Goal: Task Accomplishment & Management: Manage account settings

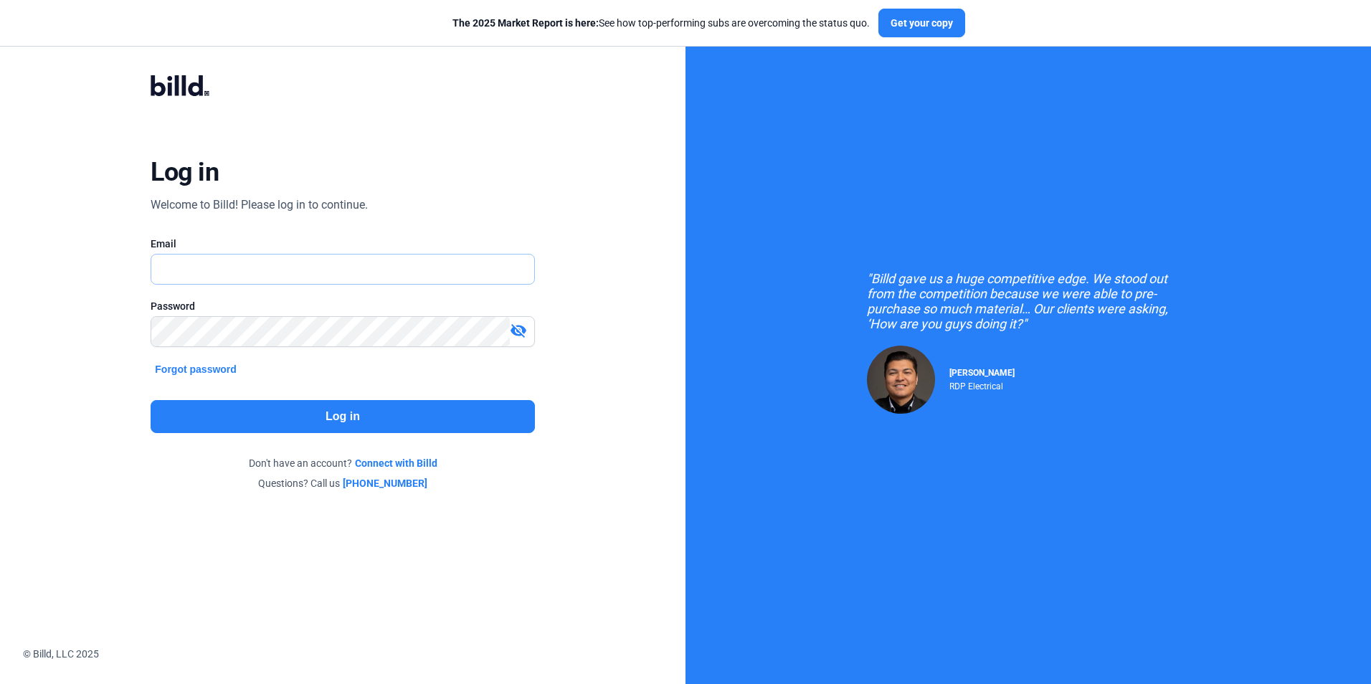
type input "[EMAIL_ADDRESS][DOMAIN_NAME]"
click at [290, 411] on button "Log in" at bounding box center [342, 416] width 383 height 33
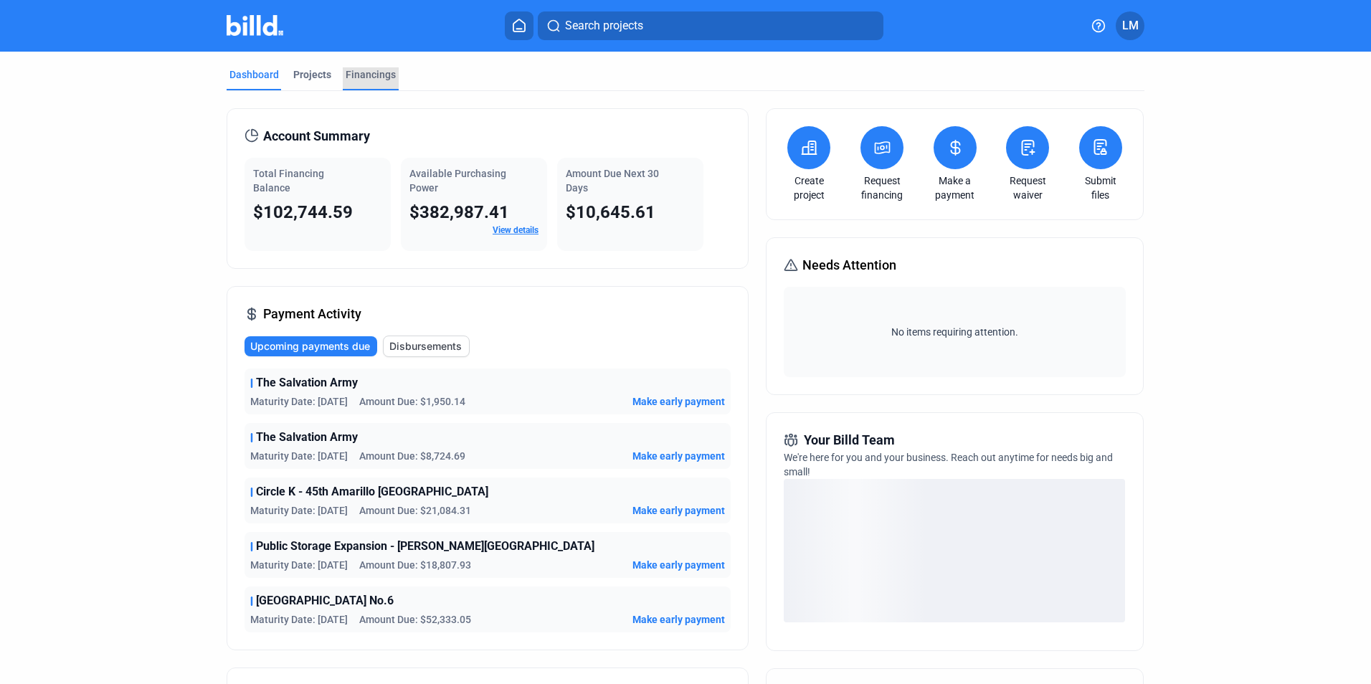
click at [356, 73] on div "Financings" at bounding box center [371, 74] width 50 height 14
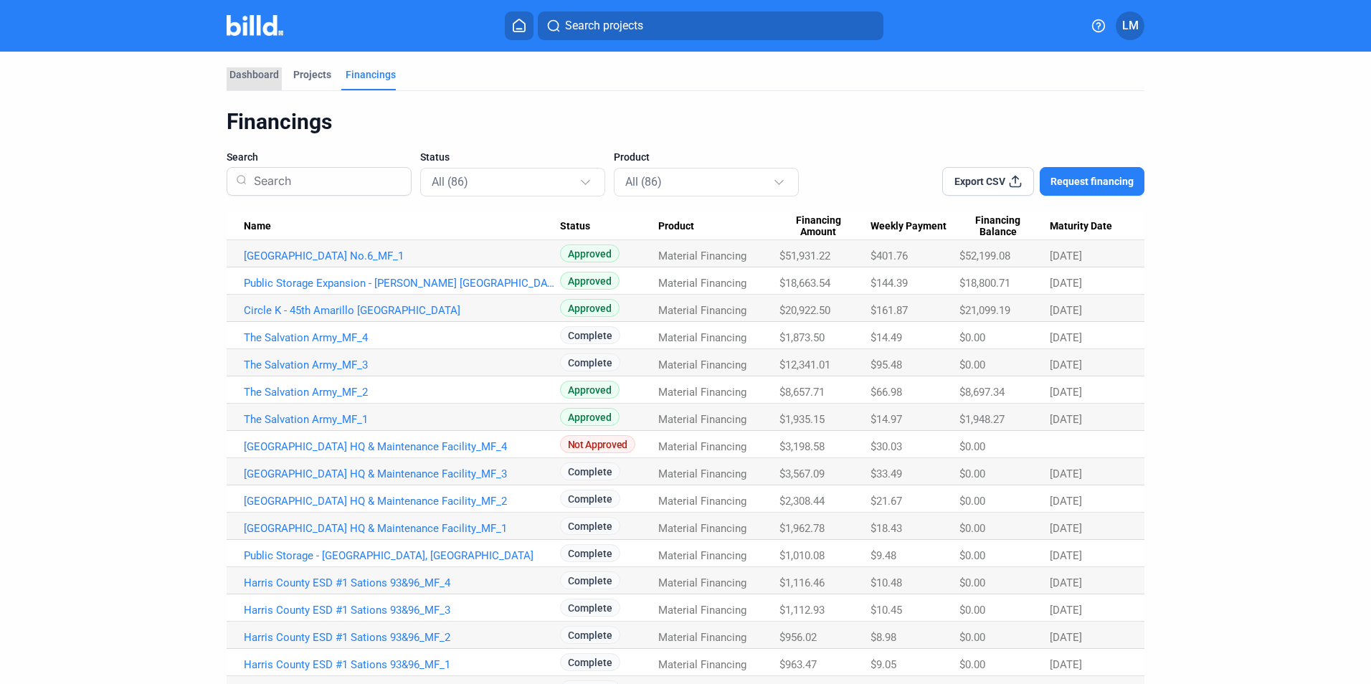
drag, startPoint x: 247, startPoint y: 72, endPoint x: 786, endPoint y: 2, distance: 544.3
click at [258, 71] on div "Dashboard" at bounding box center [253, 74] width 49 height 14
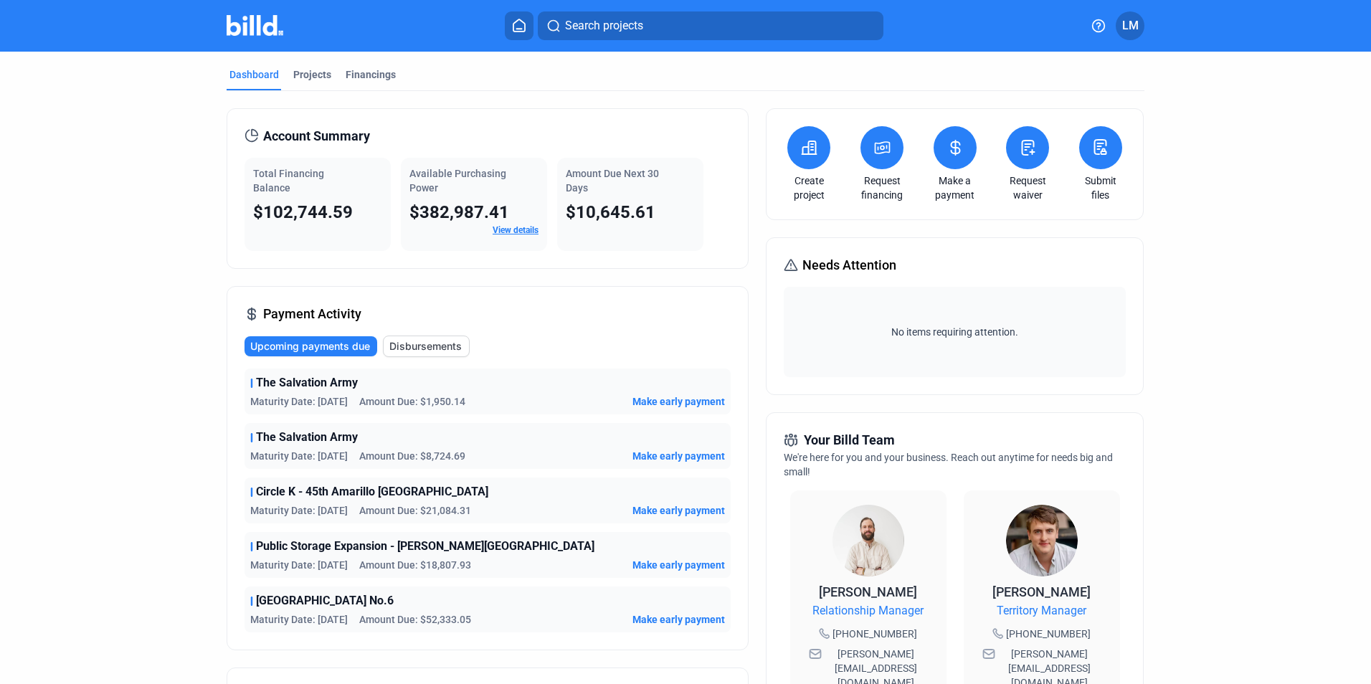
drag, startPoint x: 1135, startPoint y: 32, endPoint x: 1286, endPoint y: 199, distance: 225.3
click at [1286, 199] on div "Search projects LM Dashboard Projects Financings Account Summary Total Financin…" at bounding box center [685, 342] width 1371 height 684
click at [1125, 27] on span "LM" at bounding box center [1130, 25] width 16 height 17
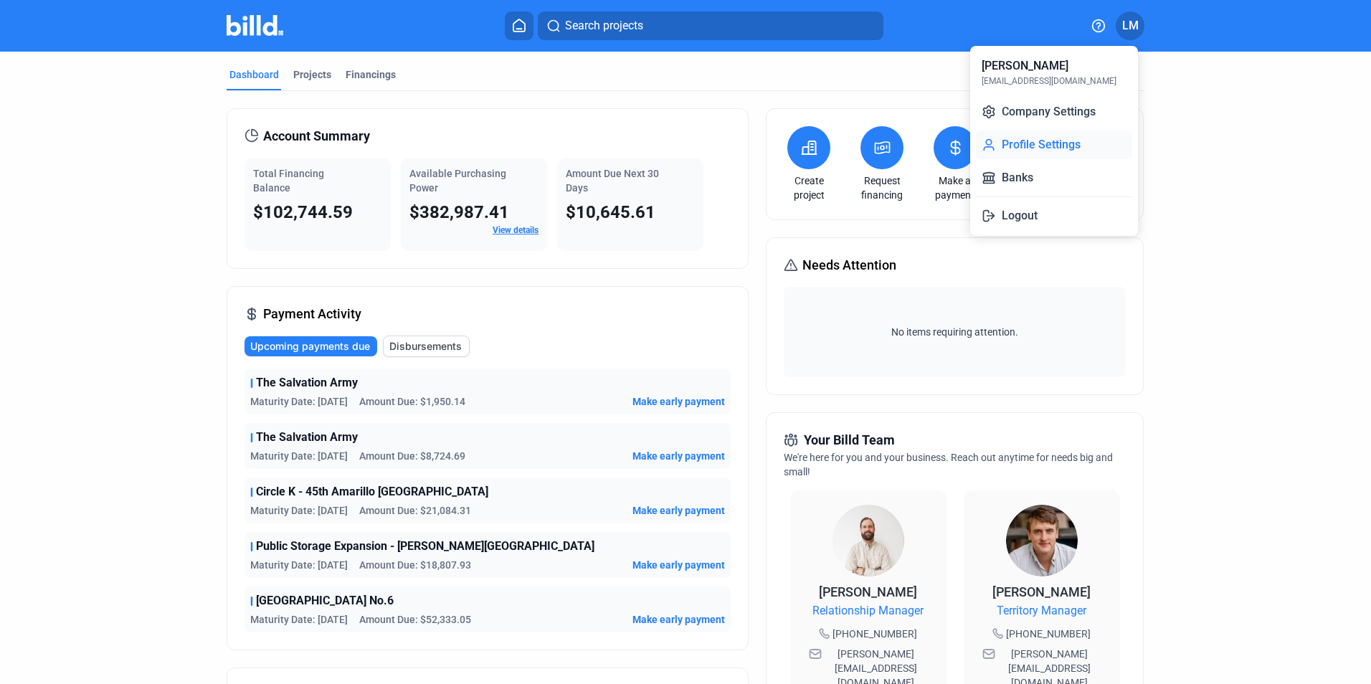
click at [1027, 146] on button "Profile Settings" at bounding box center [1054, 144] width 156 height 29
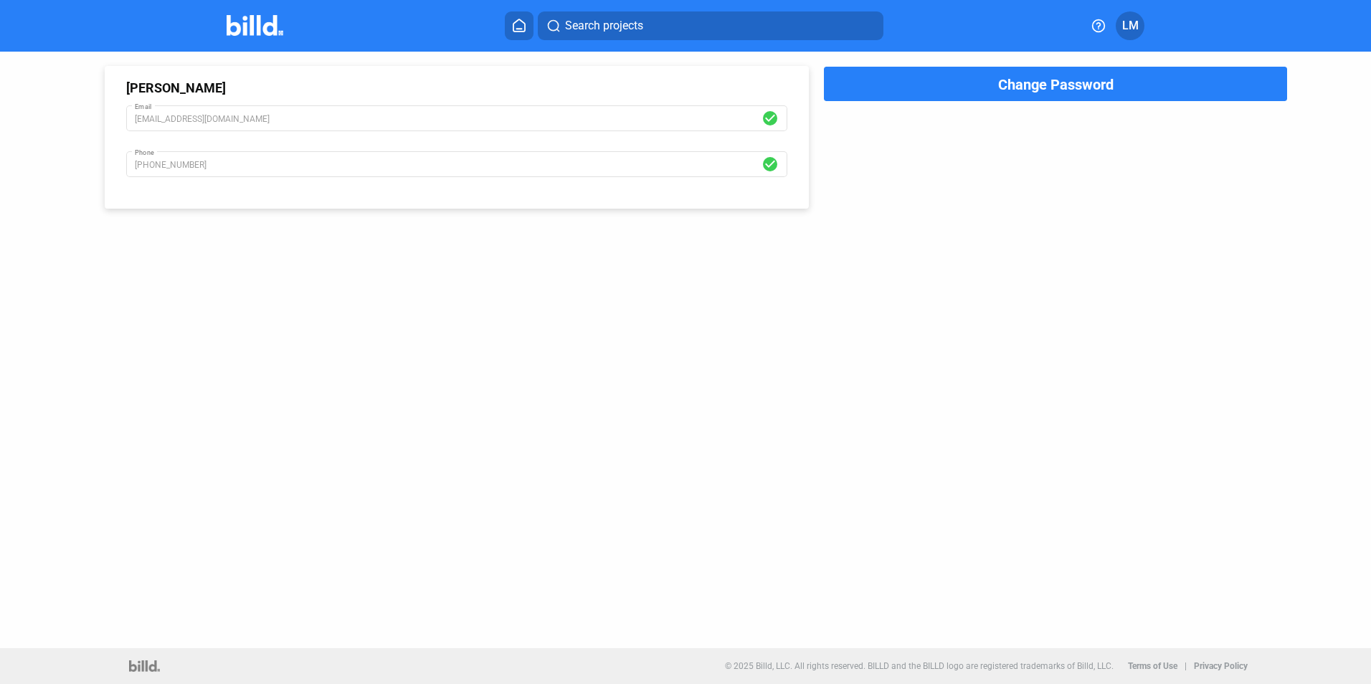
click at [1128, 19] on span "LM" at bounding box center [1130, 25] width 16 height 17
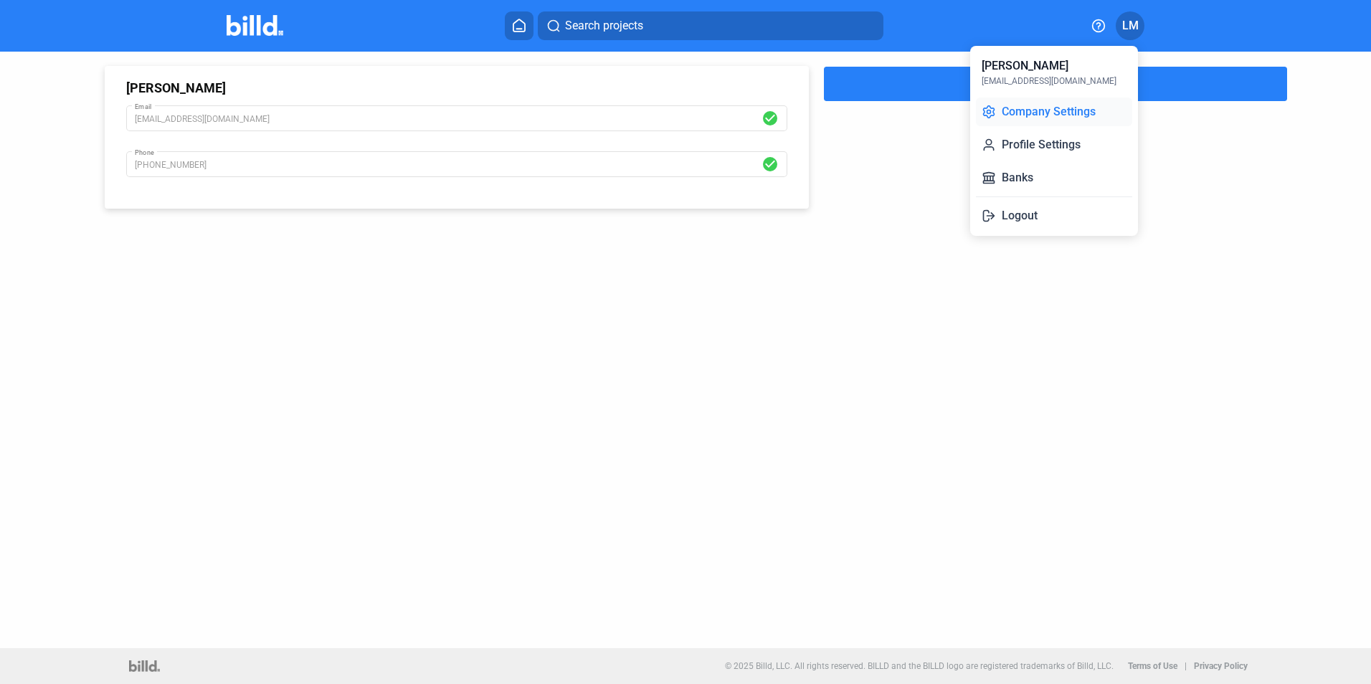
click at [1056, 113] on button "Company Settings" at bounding box center [1054, 111] width 156 height 29
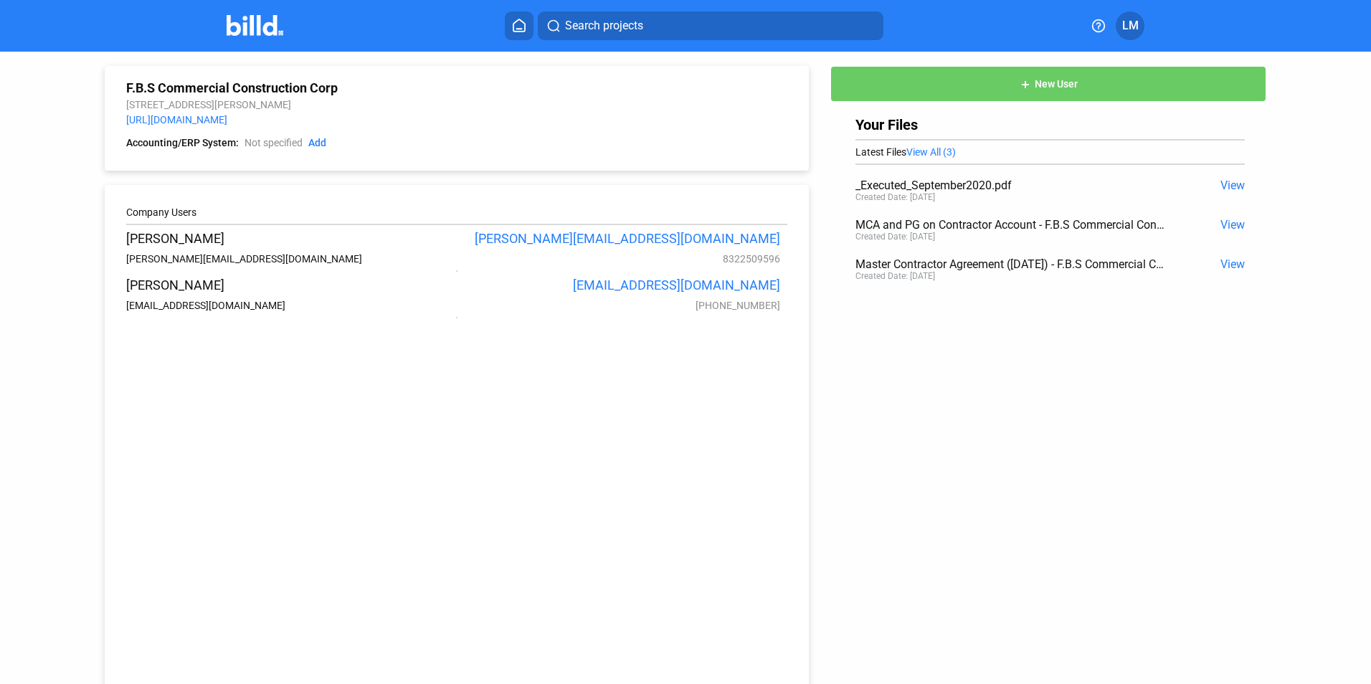
click at [1136, 27] on span "LM" at bounding box center [1130, 25] width 16 height 17
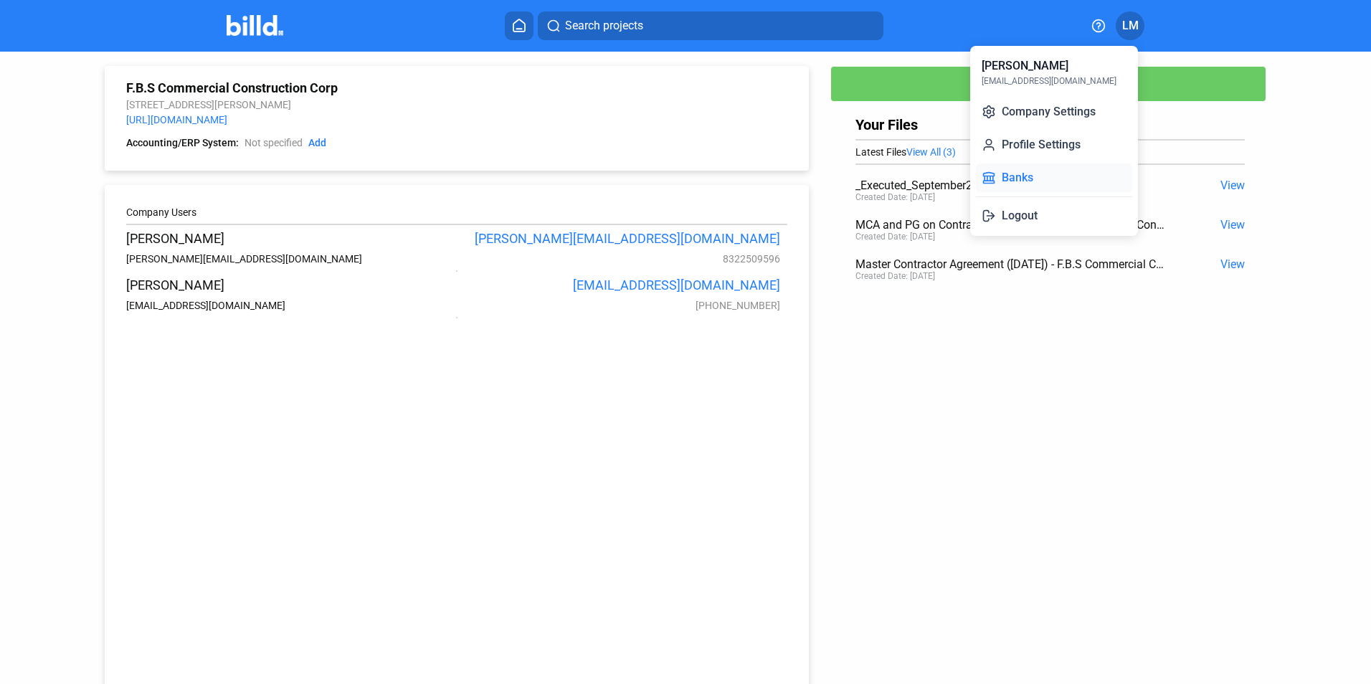
click at [1037, 178] on button "Banks" at bounding box center [1054, 177] width 156 height 29
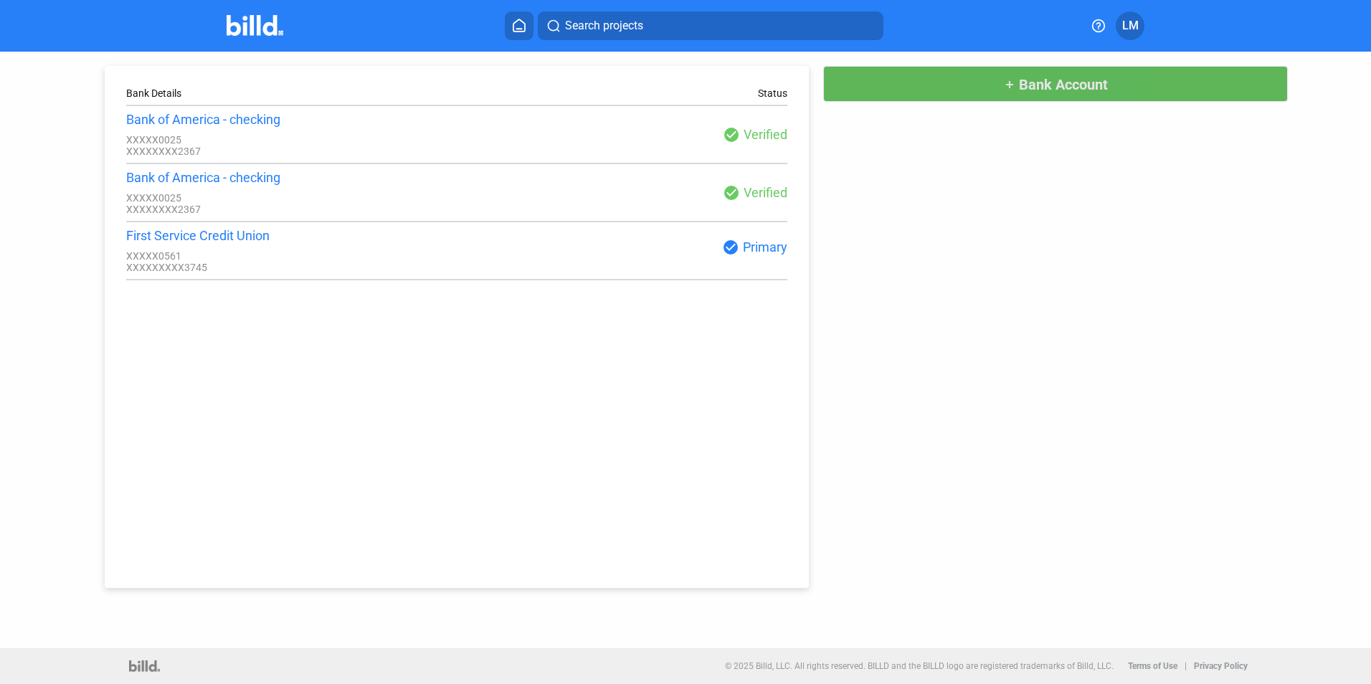
click at [1034, 81] on span "Bank Account" at bounding box center [1063, 84] width 89 height 17
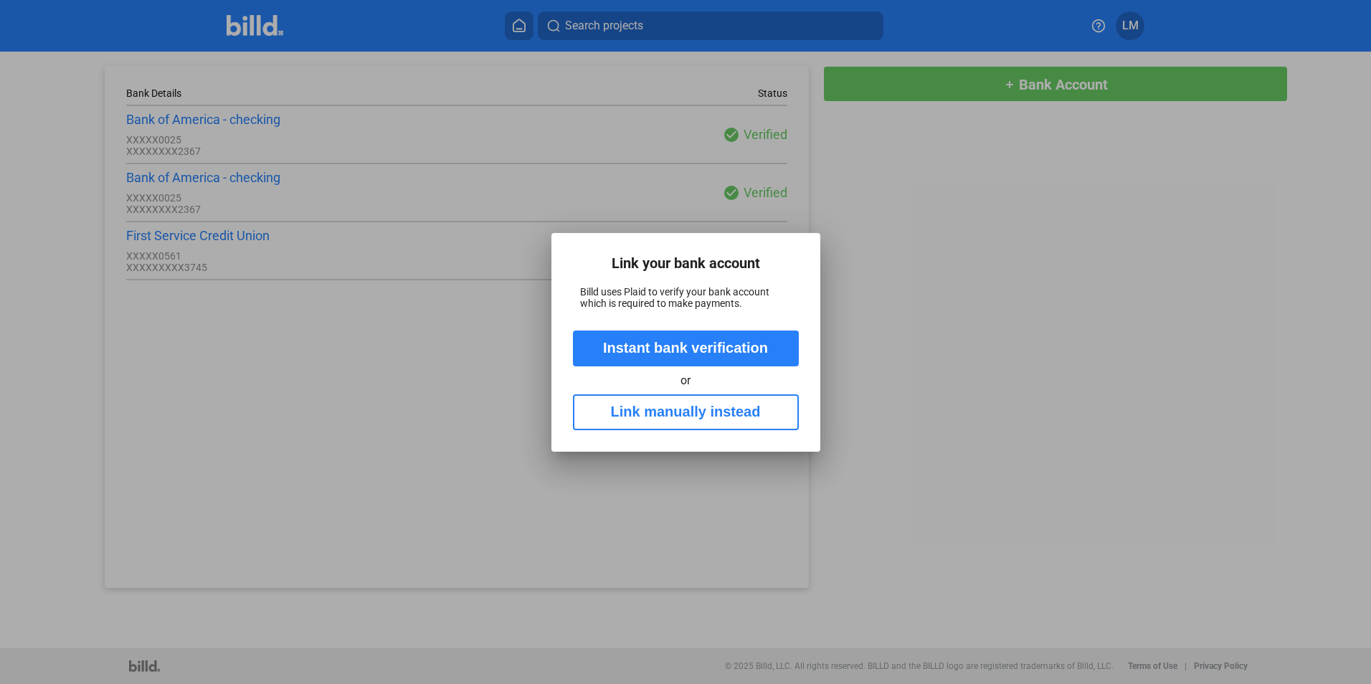
click at [388, 380] on div at bounding box center [685, 342] width 1371 height 684
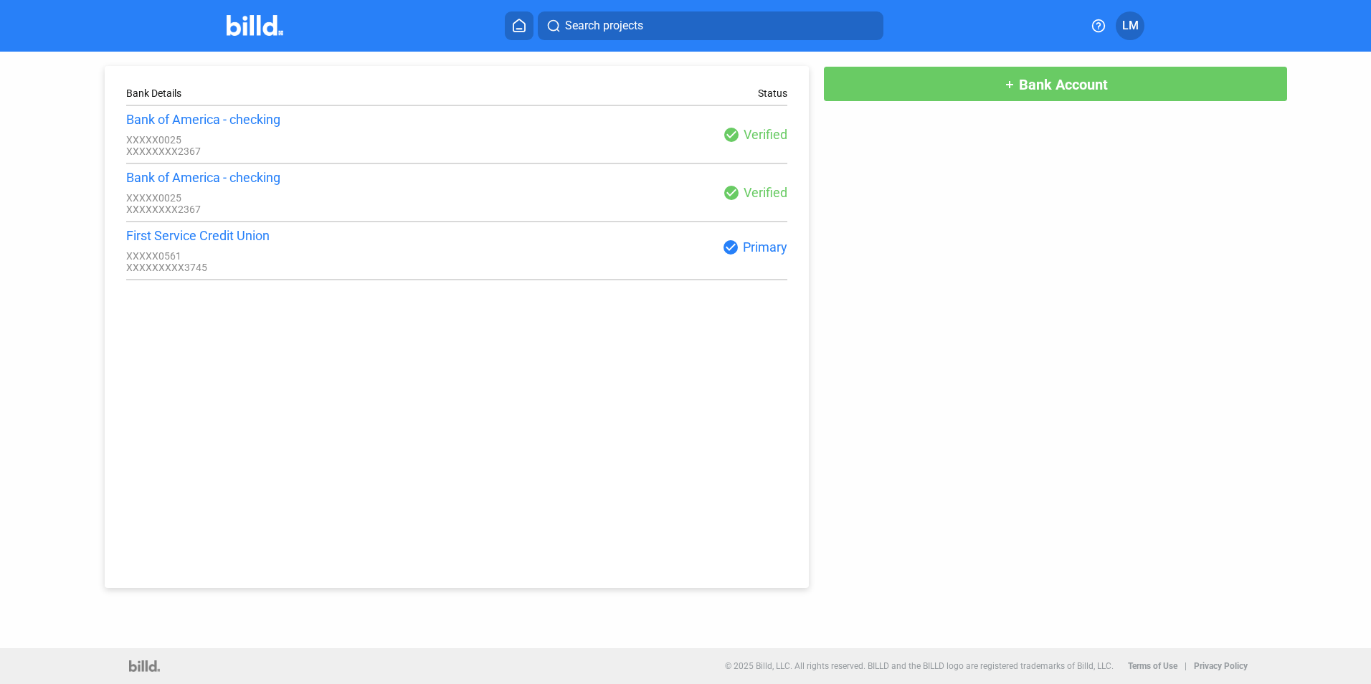
click at [756, 248] on div "check_circle Primary" at bounding box center [622, 247] width 330 height 17
click at [768, 315] on div "check_circle Verified" at bounding box center [622, 308] width 330 height 17
click at [747, 238] on div "First Service Credit Union XXXXX0561 XXXXXXXXX3745 check_circle Primary" at bounding box center [457, 250] width 662 height 45
drag, startPoint x: 728, startPoint y: 297, endPoint x: 872, endPoint y: 168, distance: 194.4
click at [734, 291] on div "Bank Details Status Bank of America - checking XXXXX0025 XXXXXXXX2367 check_cir…" at bounding box center [457, 327] width 705 height 522
